Goal: Task Accomplishment & Management: Complete application form

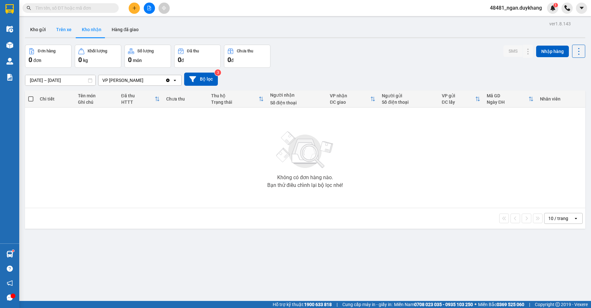
click at [65, 34] on button "Trên xe" at bounding box center [64, 29] width 26 height 15
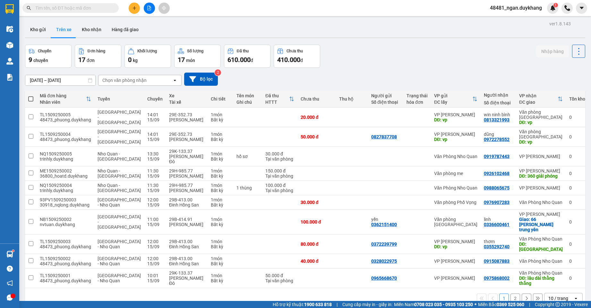
click at [43, 80] on input "[DATE] – [DATE]" at bounding box center [60, 80] width 70 height 10
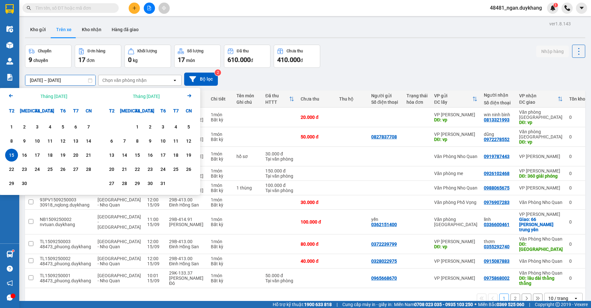
click at [12, 158] on div "15" at bounding box center [11, 155] width 9 height 8
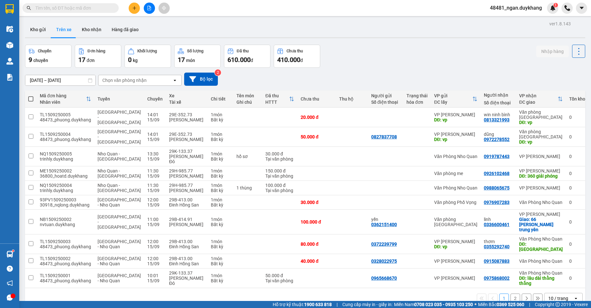
click at [55, 82] on input "[DATE] – [DATE]" at bounding box center [60, 80] width 70 height 10
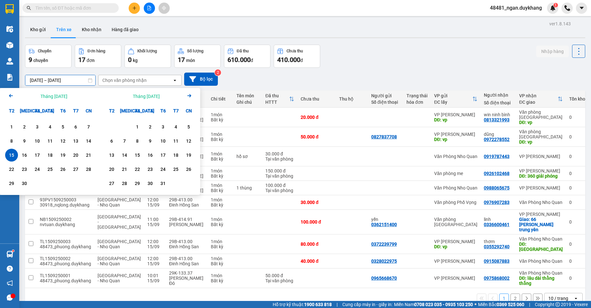
click at [9, 156] on div "15" at bounding box center [11, 155] width 9 height 8
type input "[DATE] – [DATE]"
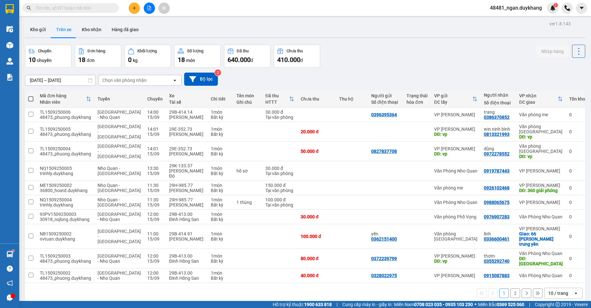
click at [134, 9] on icon "plus" at bounding box center [134, 8] width 0 height 4
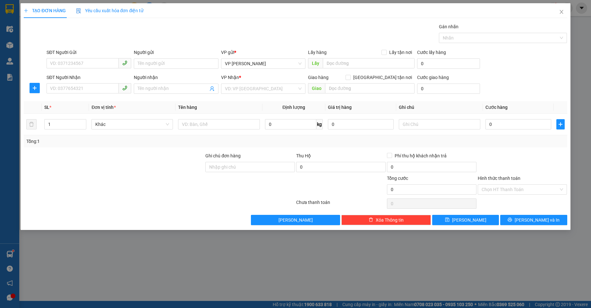
click at [90, 83] on div "SĐT Người Nhận" at bounding box center [89, 79] width 85 height 10
click at [92, 86] on input "SĐT Người Nhận" at bounding box center [83, 88] width 72 height 10
click at [94, 102] on div "0914533223 - luân" at bounding box center [88, 101] width 77 height 7
type input "0914533223"
type input "luân"
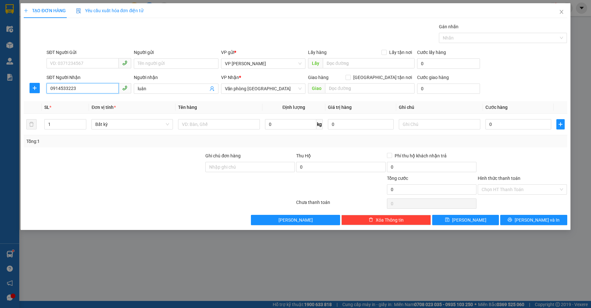
type input "0914533223"
click at [360, 83] on div "Giao hàng [GEOGRAPHIC_DATA] tận nơi" at bounding box center [361, 79] width 106 height 10
click at [332, 82] on div "Giao hàng [GEOGRAPHIC_DATA] tận nơi" at bounding box center [361, 79] width 106 height 10
click at [332, 87] on input "text" at bounding box center [369, 88] width 89 height 10
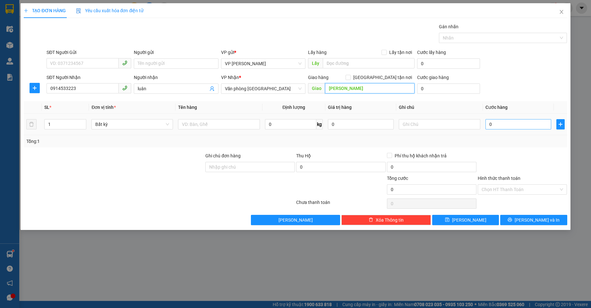
type input "[PERSON_NAME]"
click at [531, 123] on input "0" at bounding box center [518, 124] width 66 height 10
type input "5"
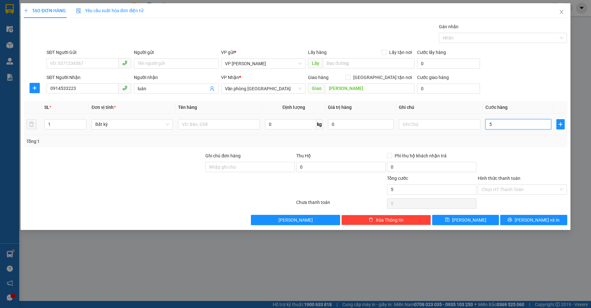
type input "50"
type input "50.000"
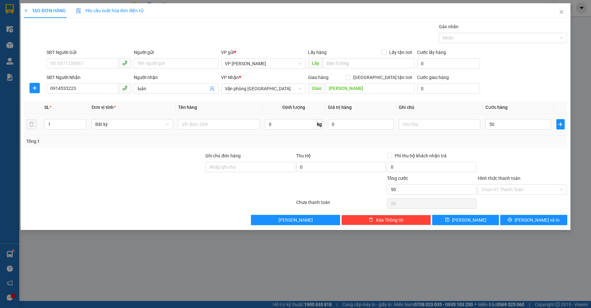
type input "50.000"
click at [529, 143] on div "Tổng: 1" at bounding box center [295, 141] width 538 height 7
click at [534, 215] on button "[PERSON_NAME] và In" at bounding box center [533, 220] width 67 height 10
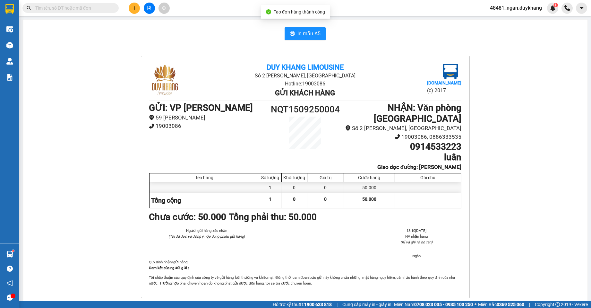
click at [308, 27] on div "In mẫu A5 Duy Khang Limousine Số 2 [GEOGRAPHIC_DATA], [GEOGRAPHIC_DATA] Hotline…" at bounding box center [305, 299] width 565 height 559
click at [307, 29] on button "In mẫu A5" at bounding box center [305, 33] width 41 height 13
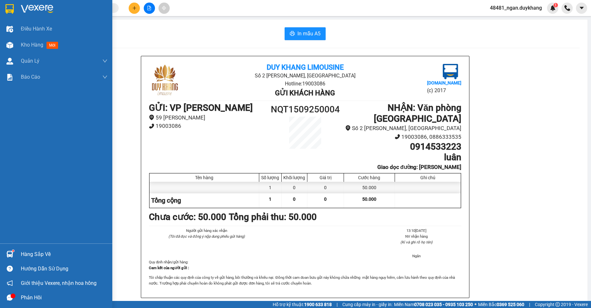
drag, startPoint x: 7, startPoint y: 41, endPoint x: 26, endPoint y: 1, distance: 44.2
click at [7, 40] on div at bounding box center [9, 44] width 11 height 11
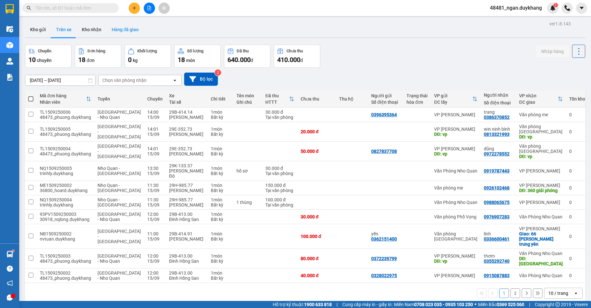
drag, startPoint x: 43, startPoint y: 30, endPoint x: 107, endPoint y: 34, distance: 64.3
click at [45, 30] on button "Kho gửi" at bounding box center [38, 29] width 26 height 15
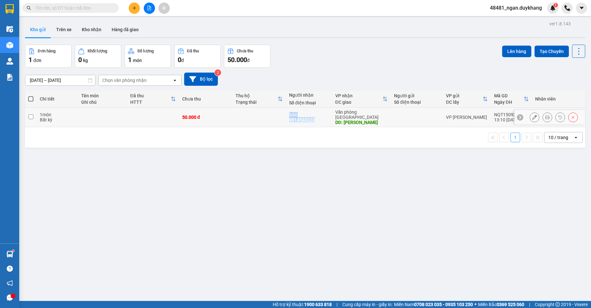
drag, startPoint x: 318, startPoint y: 119, endPoint x: 283, endPoint y: 119, distance: 35.3
click at [283, 119] on tr "1 món Bất kỳ 50.000 đ luân 0914533223 Văn phòng [GEOGRAPHIC_DATA] DĐ: cao bồ VP…" at bounding box center [305, 117] width 560 height 20
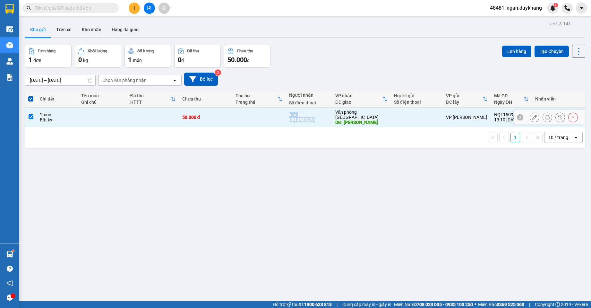
click at [288, 117] on td "luân 0914533223" at bounding box center [309, 117] width 46 height 20
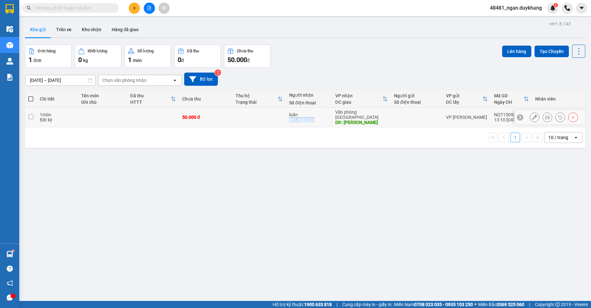
copy div "0914533223"
drag, startPoint x: 289, startPoint y: 118, endPoint x: 322, endPoint y: 118, distance: 33.0
click at [322, 118] on div "luân 0914533223" at bounding box center [309, 117] width 40 height 10
checkbox input "true"
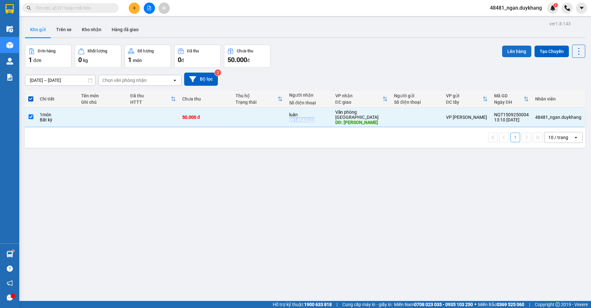
click at [504, 50] on button "Lên hàng" at bounding box center [516, 52] width 29 height 12
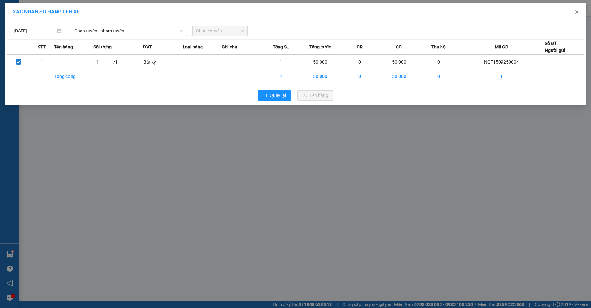
drag, startPoint x: 154, startPoint y: 30, endPoint x: 153, endPoint y: 33, distance: 3.9
click at [153, 30] on span "Chọn tuyến - nhóm tuyến" at bounding box center [128, 31] width 108 height 10
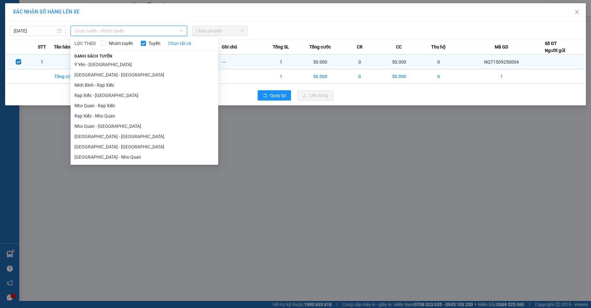
drag, startPoint x: 124, startPoint y: 157, endPoint x: 204, endPoint y: 63, distance: 123.2
click at [124, 157] on li "[GEOGRAPHIC_DATA] - Nho Quan" at bounding box center [145, 157] width 148 height 10
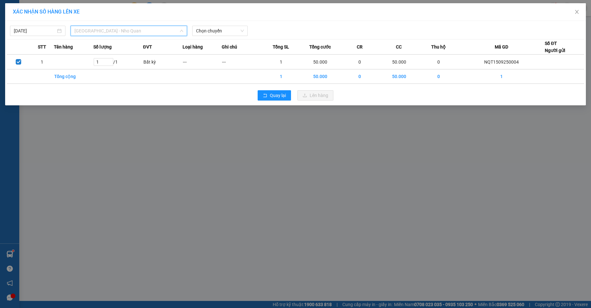
drag, startPoint x: 130, startPoint y: 33, endPoint x: 112, endPoint y: 100, distance: 69.4
click at [129, 37] on div "[DATE] [GEOGRAPHIC_DATA] - Nho Quan LỌC THEO Nhóm tuyến Tuyến Chọn tất cả Danh …" at bounding box center [295, 63] width 581 height 84
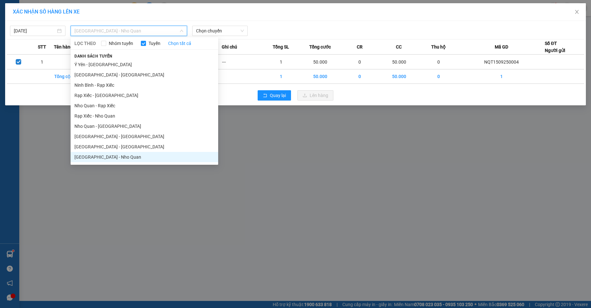
drag, startPoint x: 101, startPoint y: 134, endPoint x: 166, endPoint y: 83, distance: 83.4
click at [101, 135] on li "[GEOGRAPHIC_DATA] - [GEOGRAPHIC_DATA]" at bounding box center [145, 136] width 148 height 10
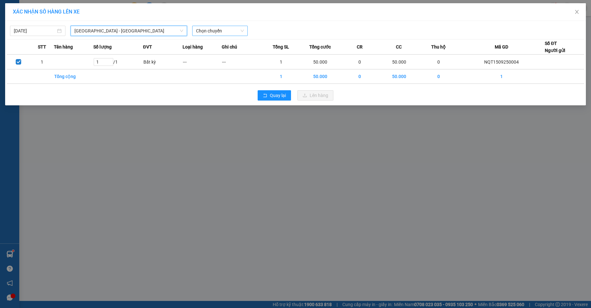
click at [214, 29] on span "Chọn chuyến" at bounding box center [220, 31] width 48 height 10
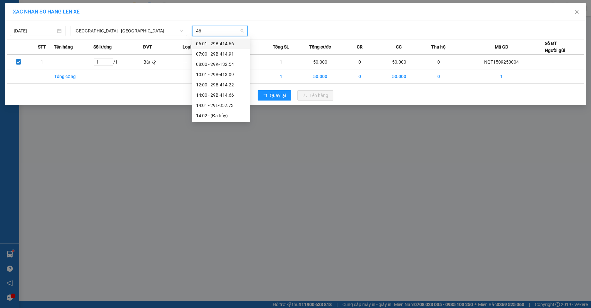
type input "466"
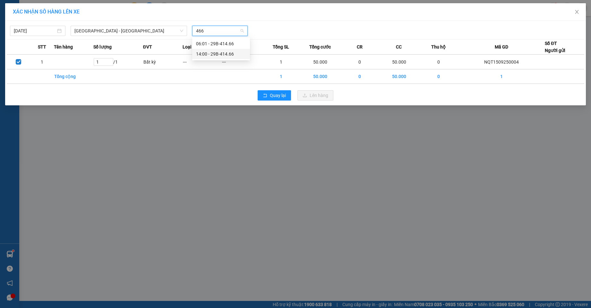
click at [211, 50] on div "14:00 - 29B-414.66" at bounding box center [221, 53] width 50 height 7
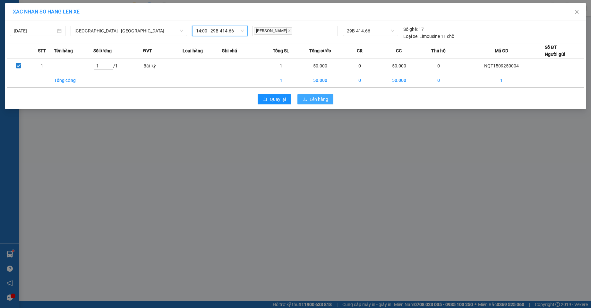
click at [307, 102] on button "Lên hàng" at bounding box center [315, 99] width 36 height 10
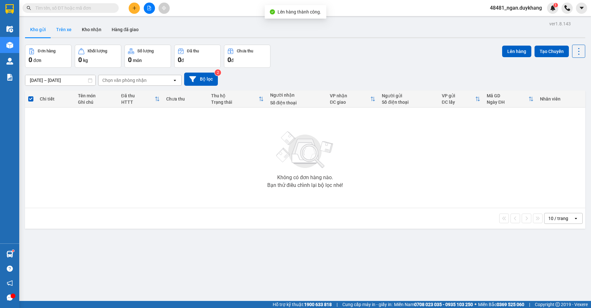
click at [73, 30] on button "Trên xe" at bounding box center [64, 29] width 26 height 15
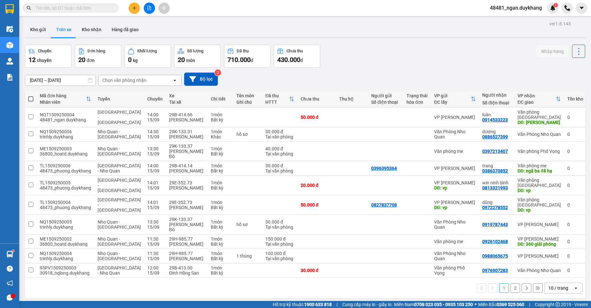
click at [69, 79] on input "[DATE] – [DATE]" at bounding box center [60, 80] width 70 height 10
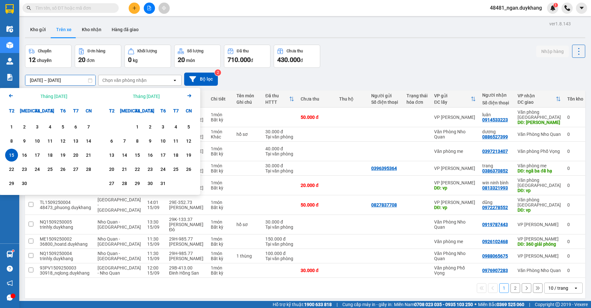
click at [12, 152] on div "15" at bounding box center [11, 155] width 9 height 8
type input "[DATE] – [DATE]"
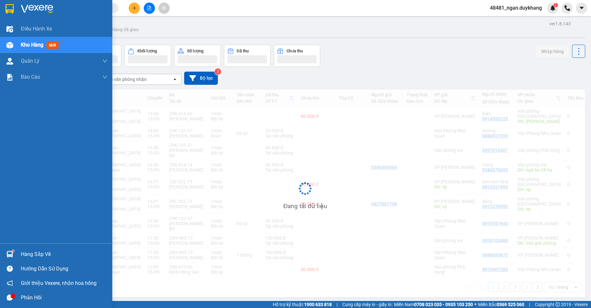
click at [8, 253] on img at bounding box center [9, 254] width 7 height 7
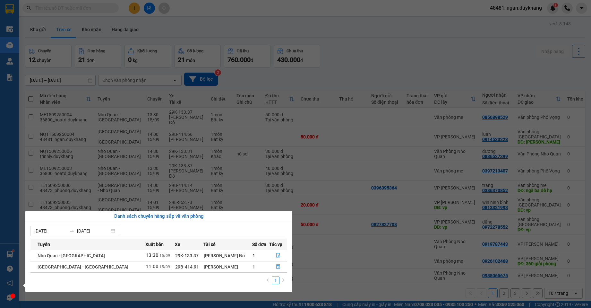
click at [375, 64] on section "Kết quả tìm kiếm ( 0 ) Bộ lọc Ngày tạo đơn gần nhất No Data 48481_ngan.duykhang…" at bounding box center [295, 154] width 591 height 308
